Goal: Task Accomplishment & Management: Manage account settings

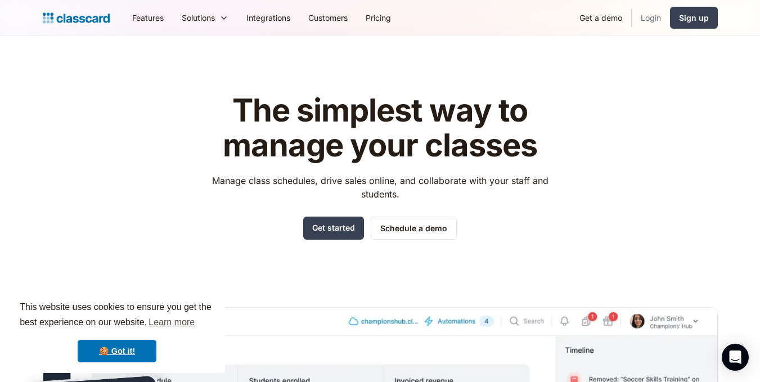
click at [642, 21] on link "Login" at bounding box center [650, 17] width 38 height 25
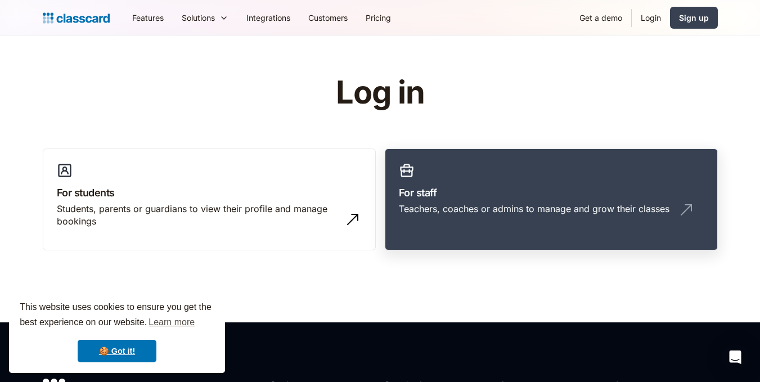
click at [579, 204] on div "Teachers, coaches or admins to manage and grow their classes" at bounding box center [534, 208] width 270 height 12
